Goal: Task Accomplishment & Management: Complete application form

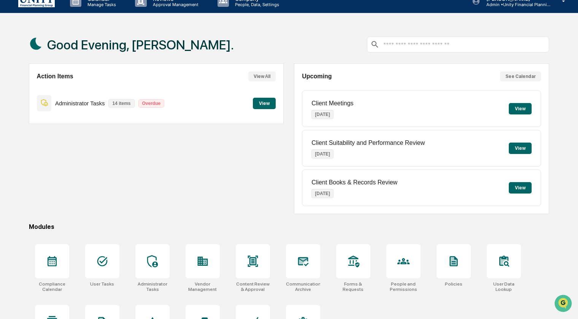
scroll to position [49, 0]
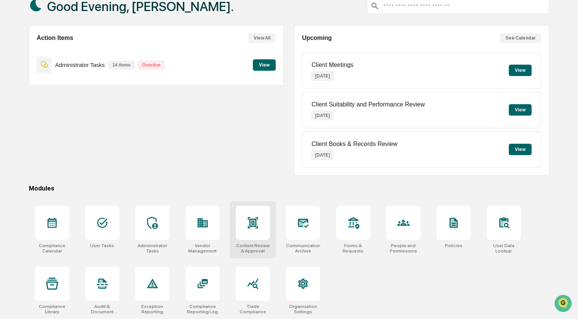
click at [240, 217] on div at bounding box center [253, 223] width 34 height 34
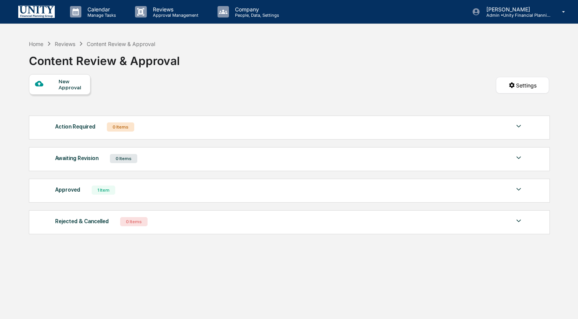
click at [73, 87] on div "New Approval" at bounding box center [71, 84] width 25 height 12
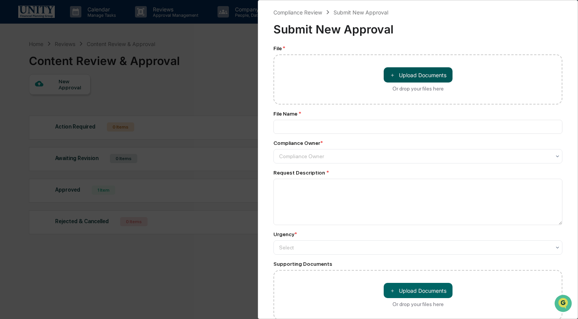
click at [415, 76] on button "＋ Upload Documents" at bounding box center [418, 74] width 69 height 15
type input "**********"
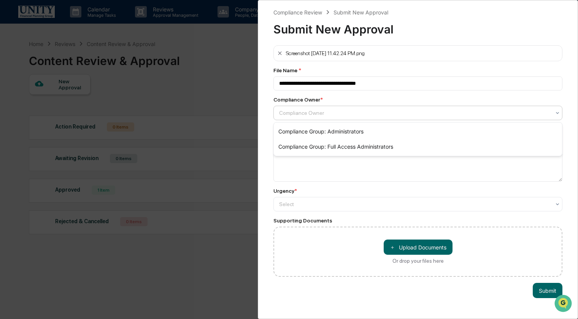
click at [330, 111] on div at bounding box center [414, 113] width 271 height 8
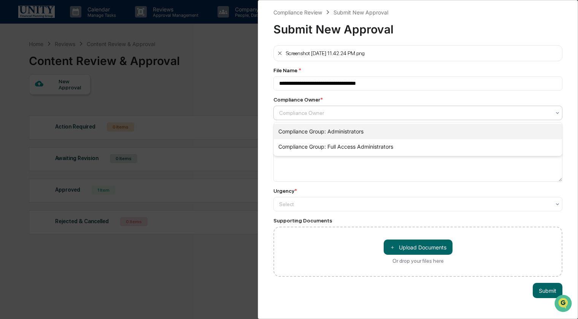
click at [314, 134] on div "Compliance Group: Administrators" at bounding box center [418, 131] width 288 height 15
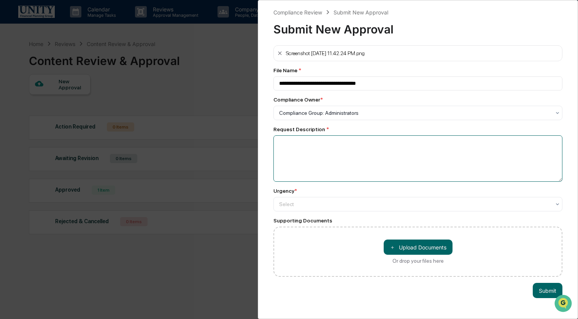
click at [310, 146] on textarea at bounding box center [417, 158] width 289 height 46
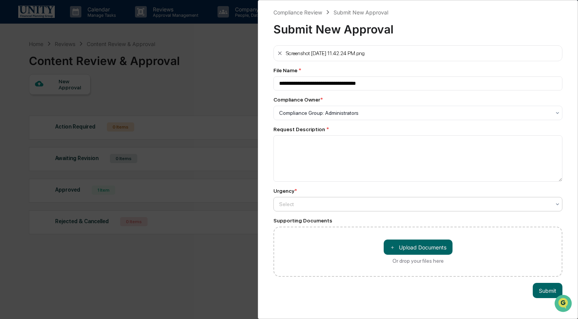
click at [314, 117] on div at bounding box center [414, 113] width 271 height 8
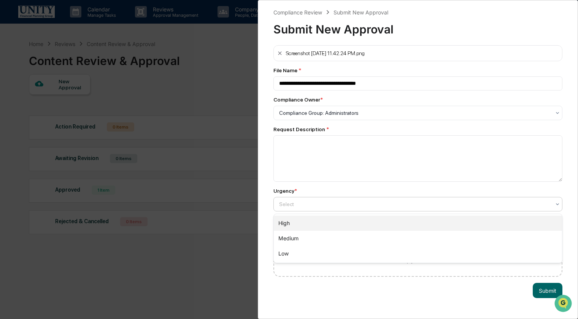
click at [310, 221] on div "High" at bounding box center [418, 223] width 288 height 15
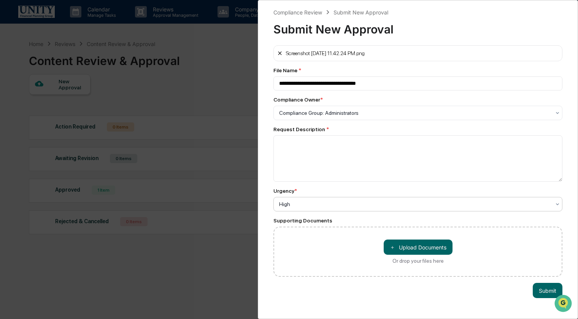
click at [281, 55] on icon at bounding box center [280, 53] width 6 height 6
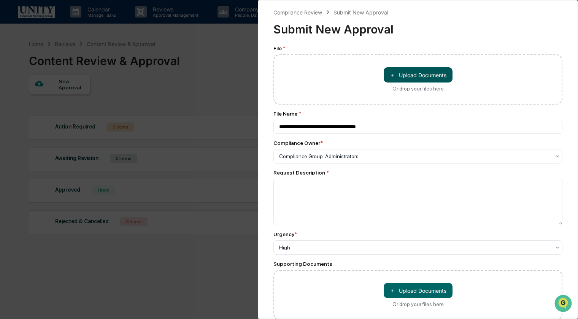
click at [408, 76] on button "＋ Upload Documents" at bounding box center [418, 74] width 69 height 15
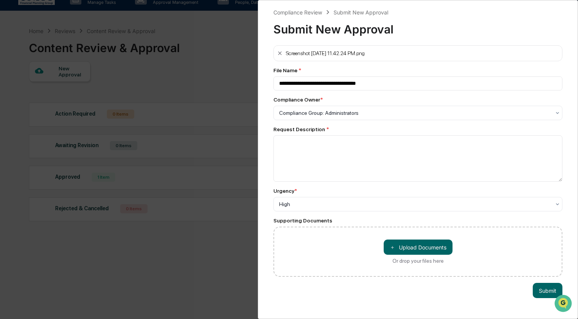
scroll to position [5, 0]
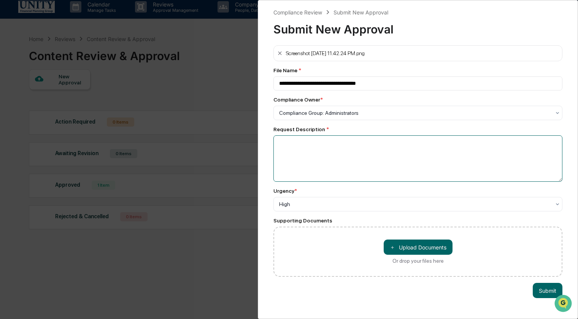
click at [304, 157] on textarea at bounding box center [417, 158] width 289 height 46
paste textarea "**********"
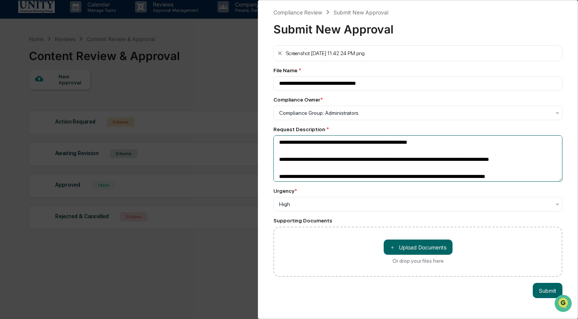
scroll to position [14, 0]
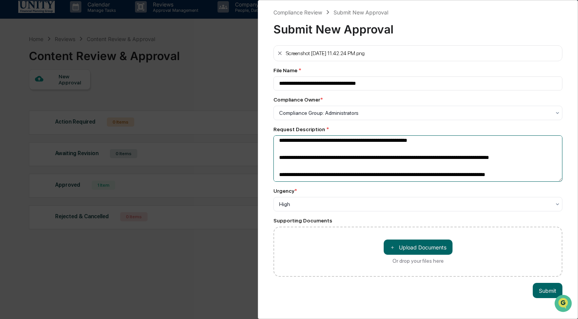
type textarea "**********"
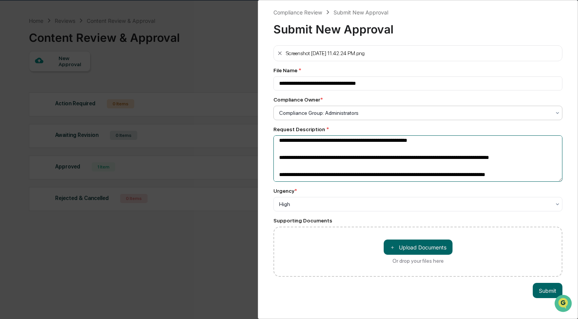
scroll to position [36, 0]
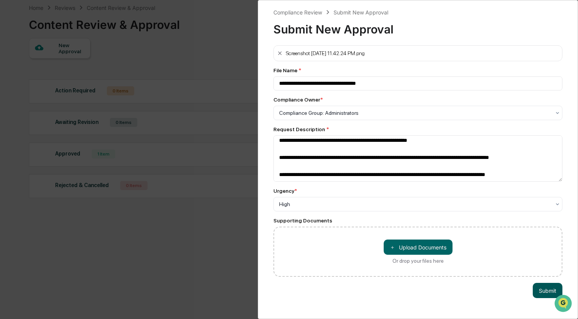
click at [549, 287] on button "Submit" at bounding box center [548, 290] width 30 height 15
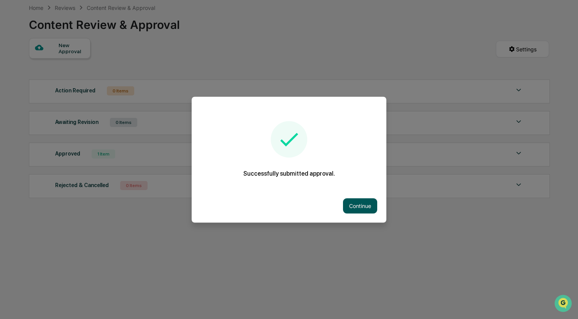
click at [373, 207] on button "Continue" at bounding box center [360, 205] width 34 height 15
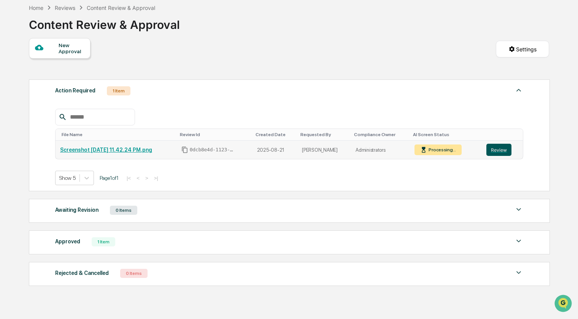
click at [500, 154] on button "Review" at bounding box center [498, 150] width 25 height 12
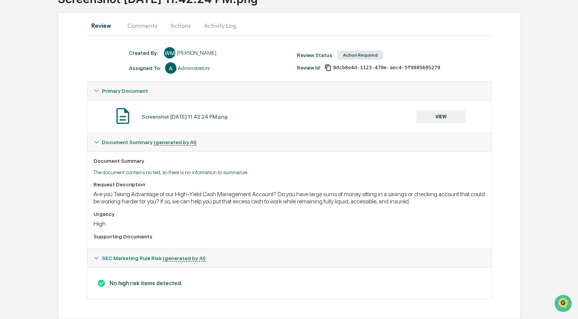
scroll to position [70, 0]
click at [97, 145] on icon at bounding box center [96, 142] width 5 height 5
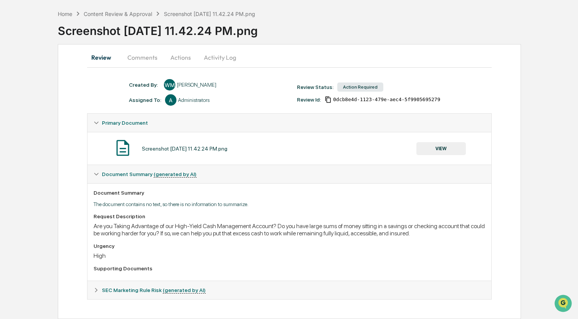
scroll to position [38, 0]
click at [95, 183] on div "SEC Marketing Rule Risk (generated by AI)" at bounding box center [289, 174] width 404 height 18
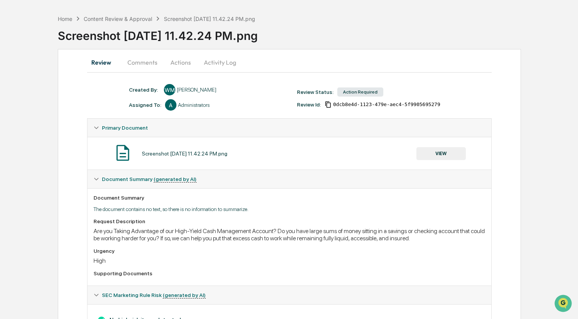
scroll to position [0, 0]
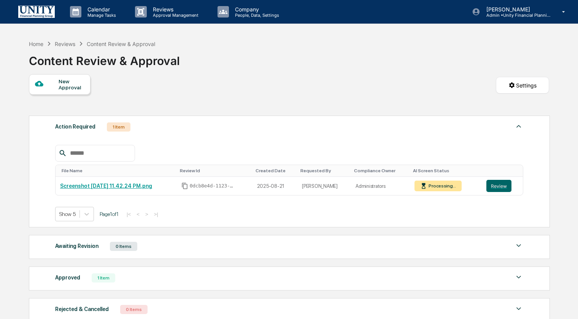
scroll to position [36, 0]
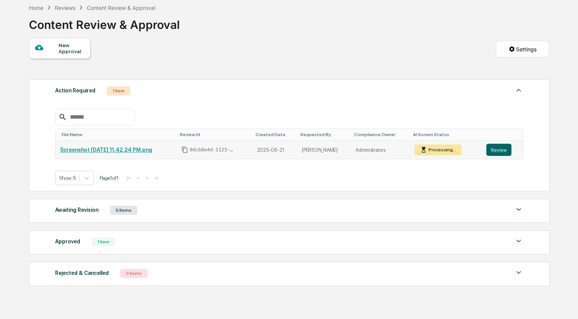
click at [436, 151] on div "Processing..." at bounding box center [441, 149] width 29 height 5
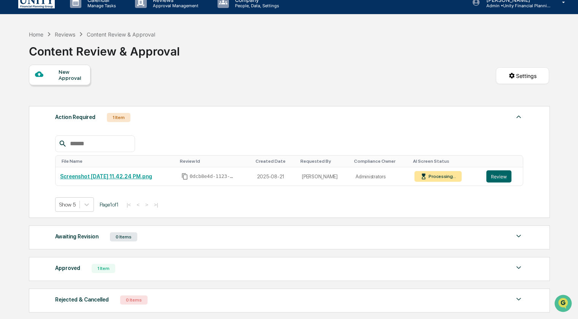
scroll to position [0, 0]
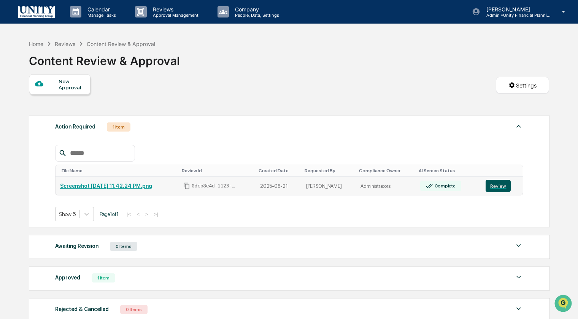
click at [502, 186] on button "Review" at bounding box center [497, 186] width 25 height 12
